Goal: Contribute content

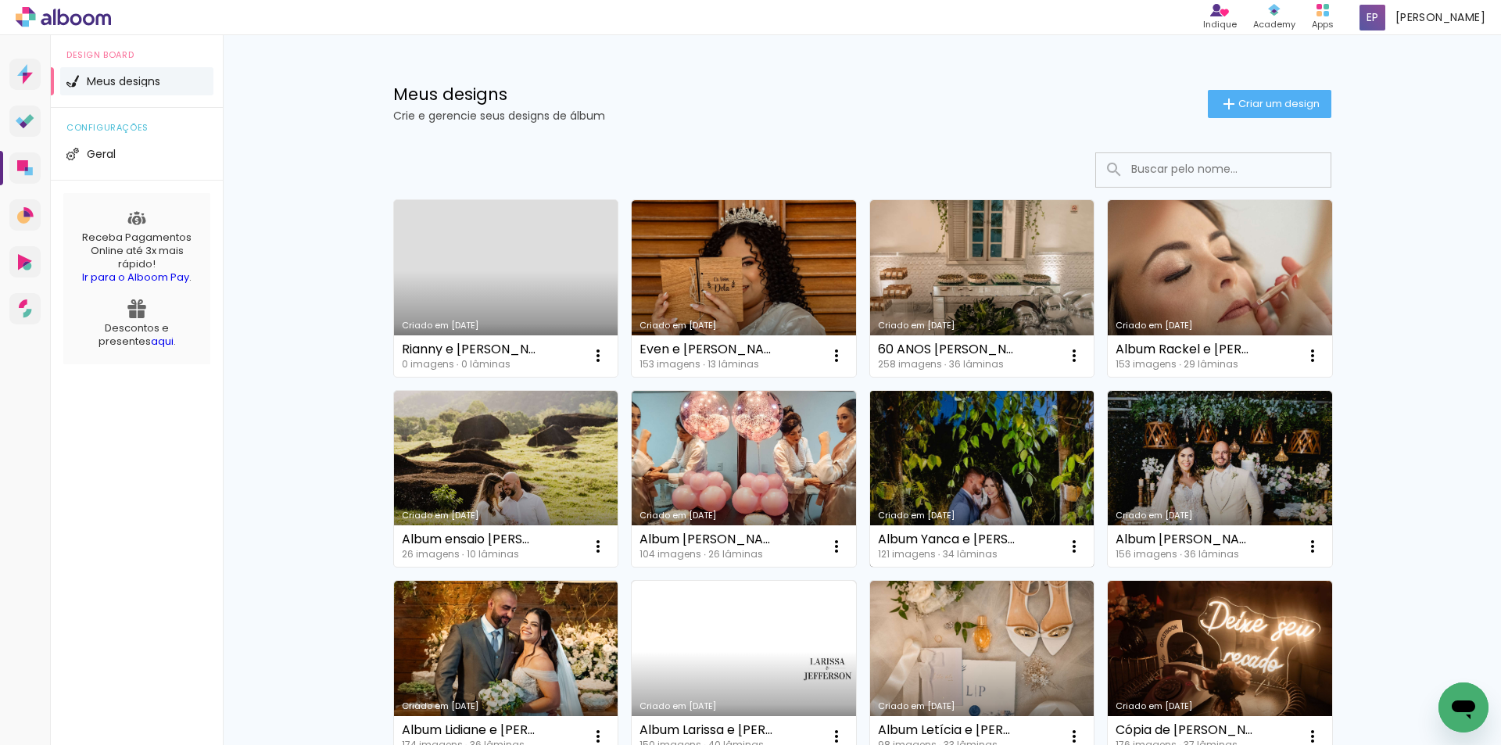
click at [949, 478] on link "Criado em [DATE]" at bounding box center [982, 479] width 224 height 177
click at [467, 296] on link "Criado em [DATE]" at bounding box center [506, 288] width 224 height 177
click at [0, 0] on neon-animated-pages "Confirmar Cancelar" at bounding box center [0, 0] width 0 height 0
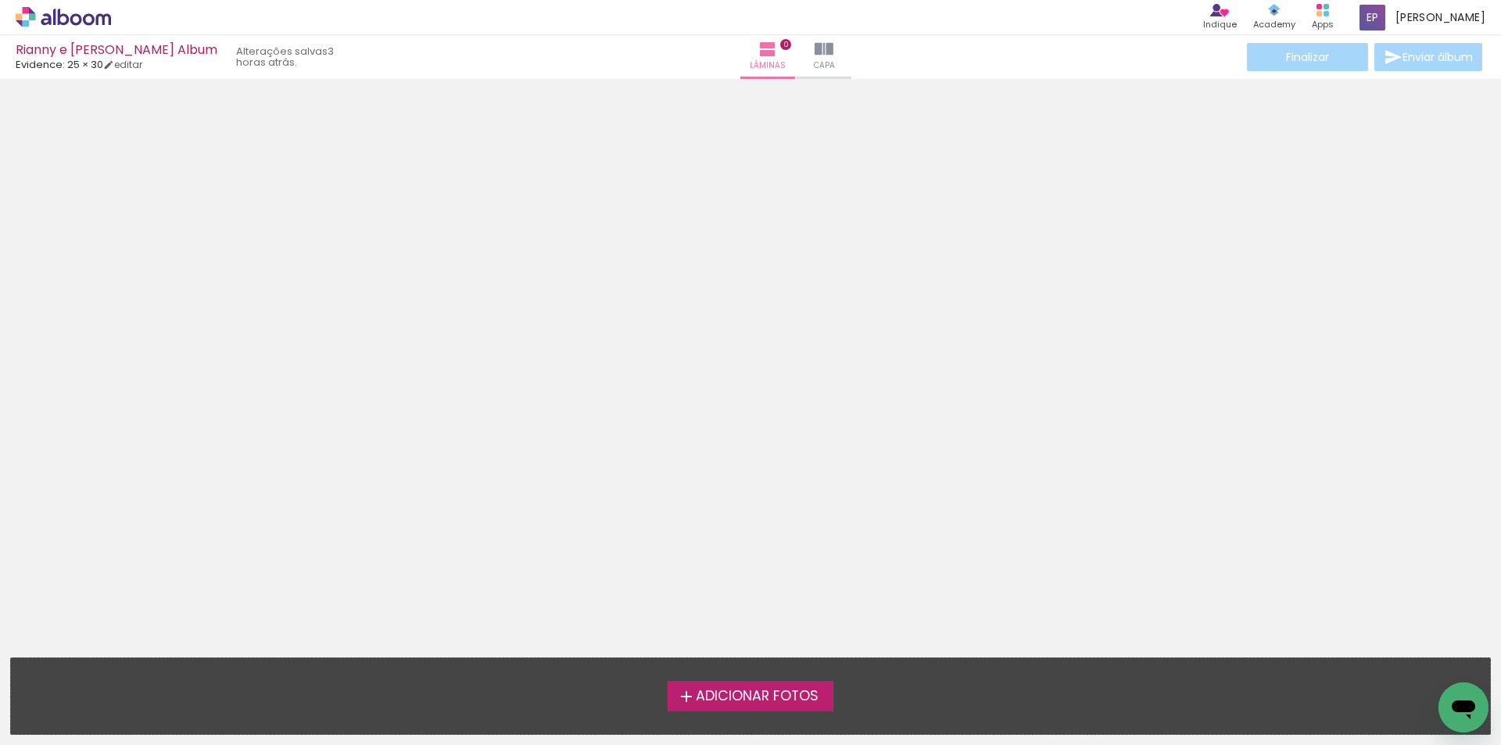
click at [729, 698] on span "Adicionar Fotos" at bounding box center [757, 697] width 123 height 14
click at [0, 0] on input "file" at bounding box center [0, 0] width 0 height 0
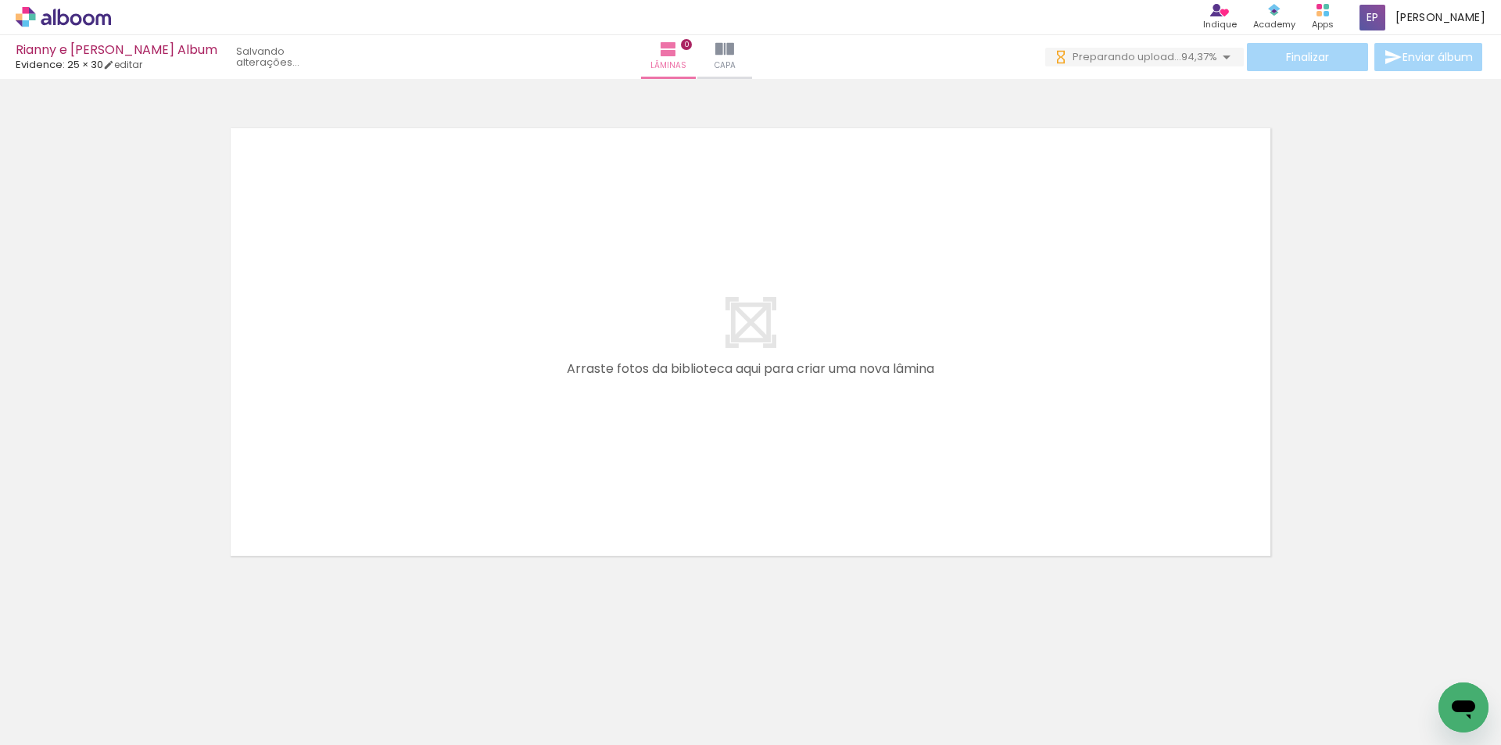
drag, startPoint x: 968, startPoint y: 0, endPoint x: 806, endPoint y: 81, distance: 180.8
click at [806, 79] on div "Confirmar Cancelar" at bounding box center [750, 335] width 1501 height 512
